Goal: Information Seeking & Learning: Learn about a topic

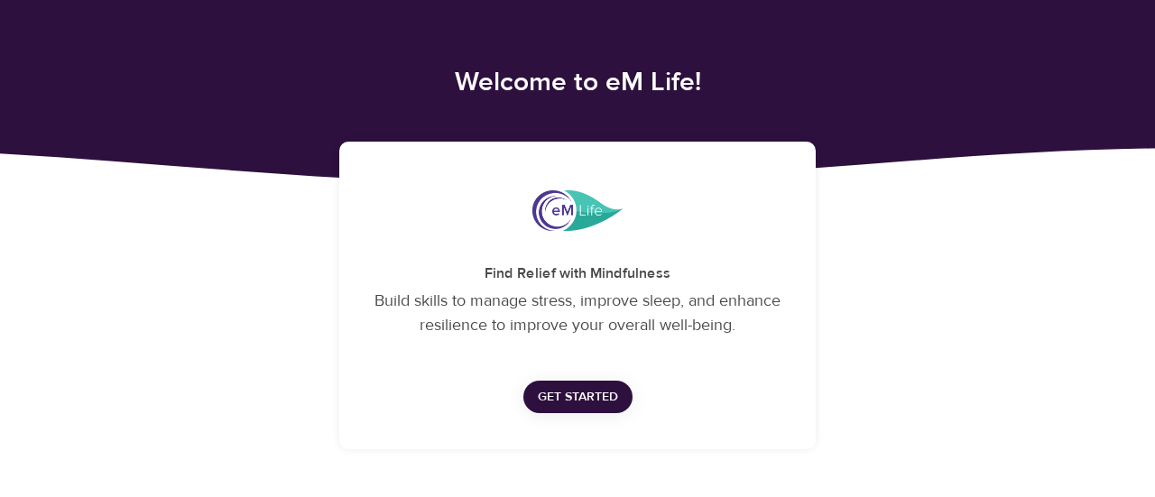
click at [557, 398] on span "Get Started" at bounding box center [578, 397] width 80 height 23
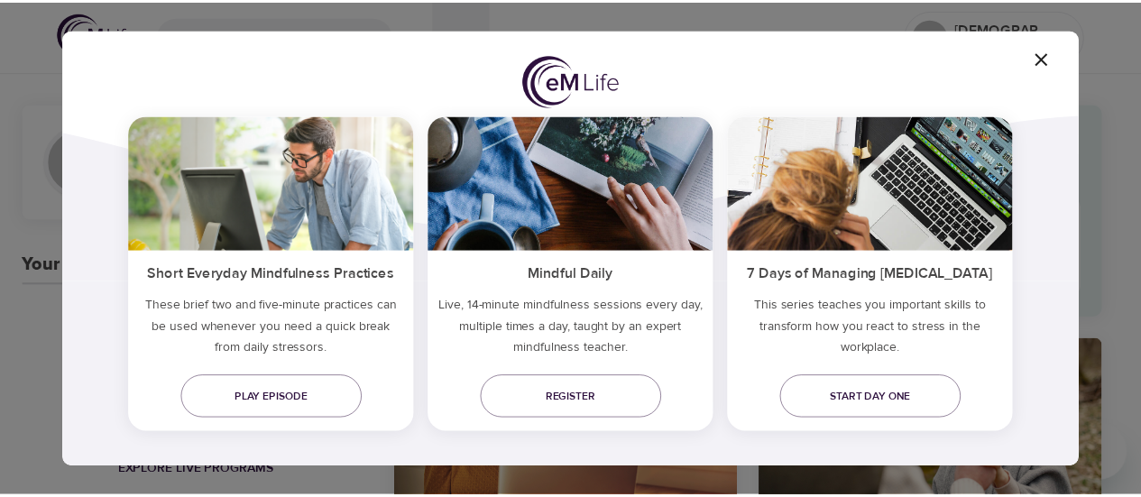
scroll to position [192, 0]
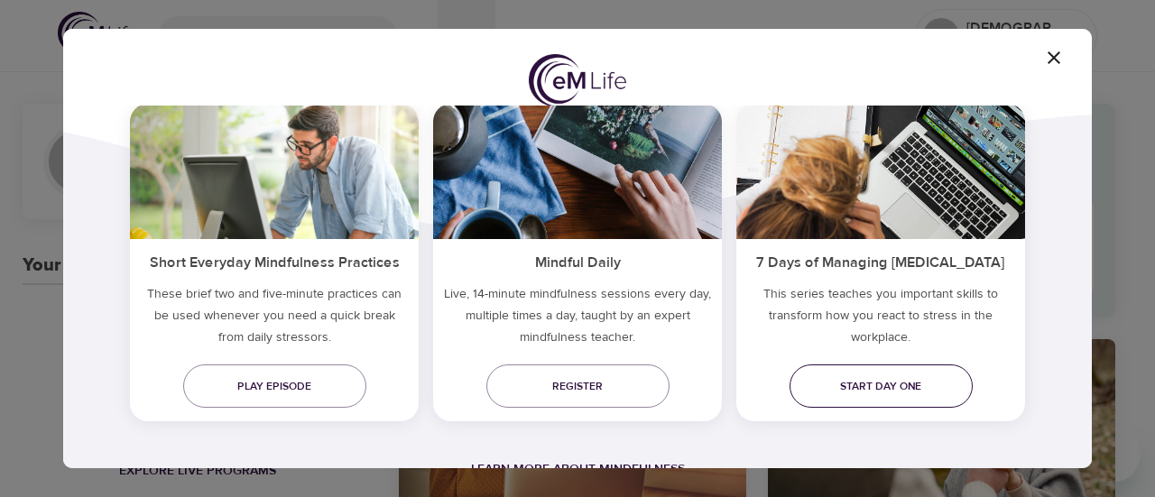
click at [887, 380] on span "Start day one" at bounding box center [881, 386] width 154 height 19
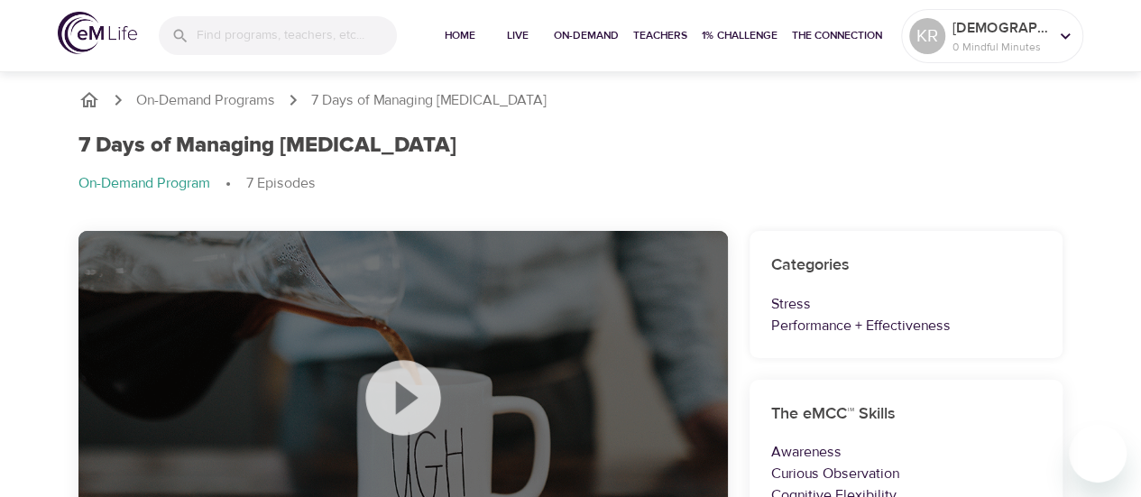
click at [379, 384] on icon at bounding box center [402, 397] width 75 height 75
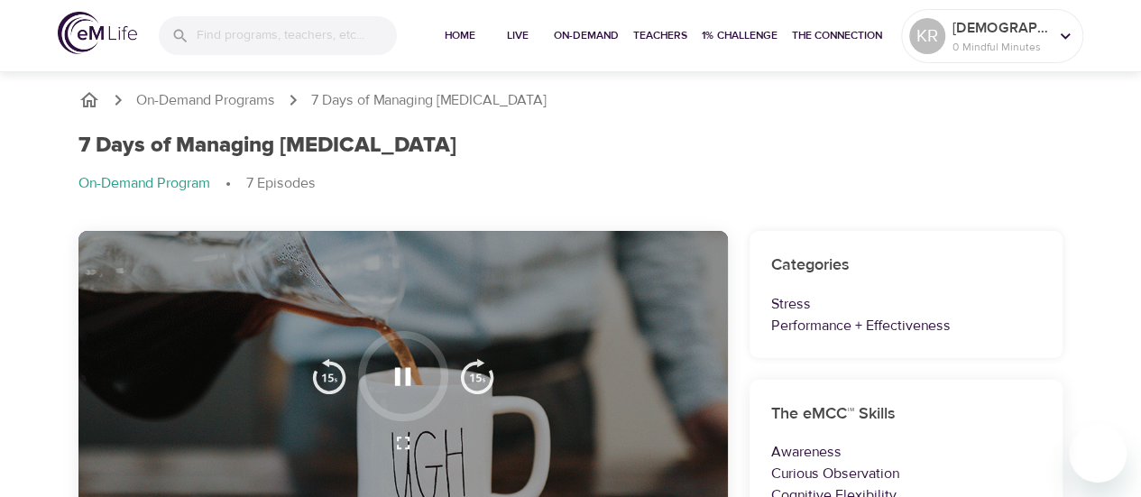
click at [394, 372] on icon "button" at bounding box center [403, 377] width 32 height 32
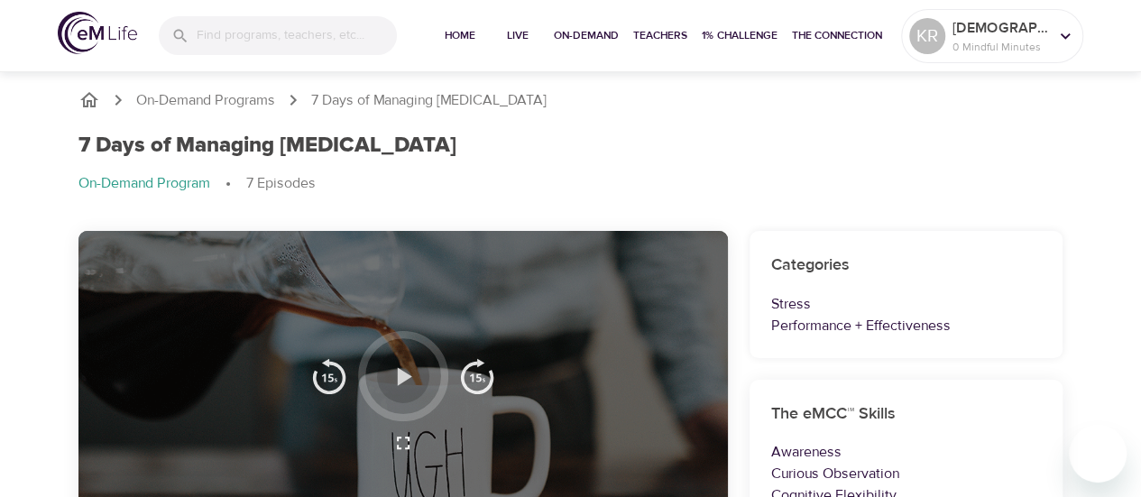
click at [394, 372] on icon "button" at bounding box center [403, 377] width 32 height 32
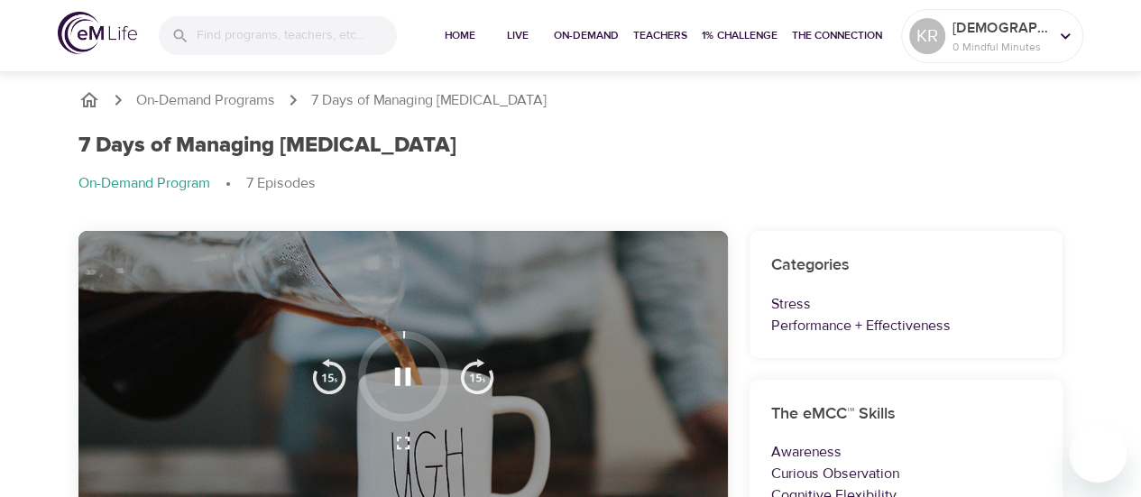
click at [642, 158] on div "7 Days of Managing [MEDICAL_DATA]" at bounding box center [570, 146] width 985 height 26
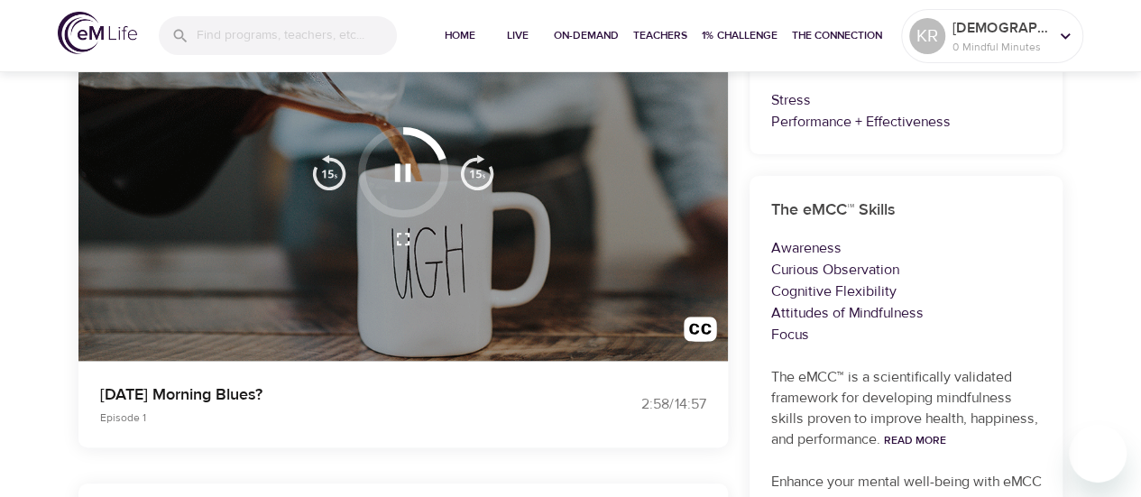
scroll to position [271, 0]
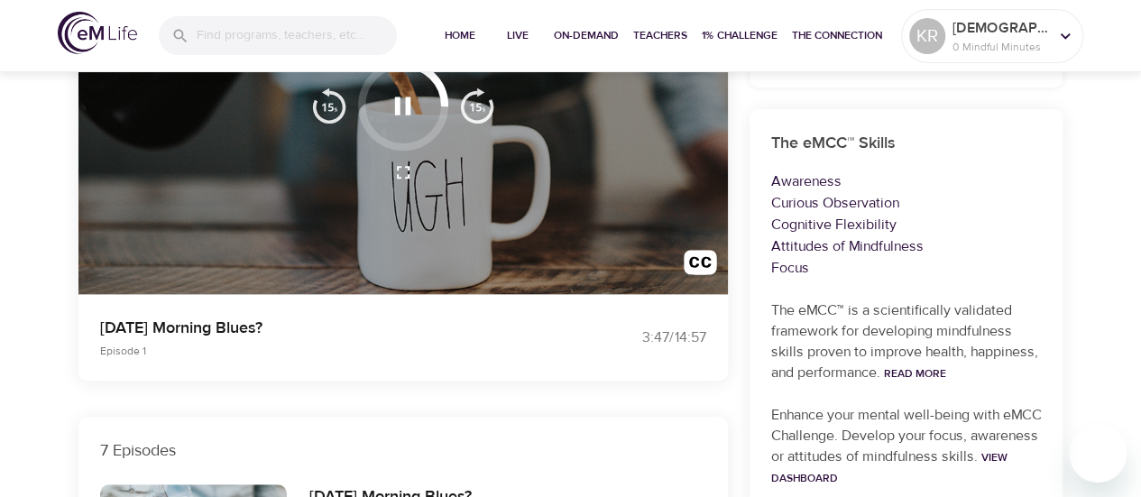
click at [410, 111] on icon "button" at bounding box center [403, 106] width 16 height 18
